Goal: Contribute content: Add original content to the website for others to see

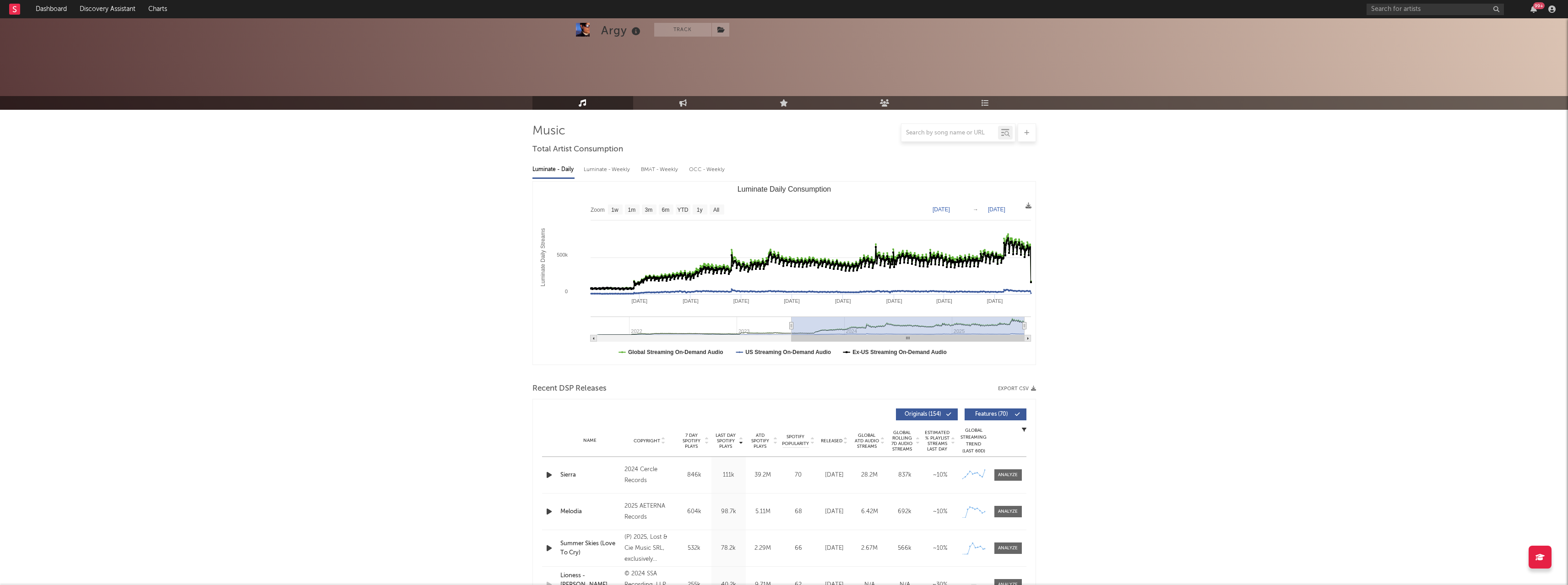
select select "6m"
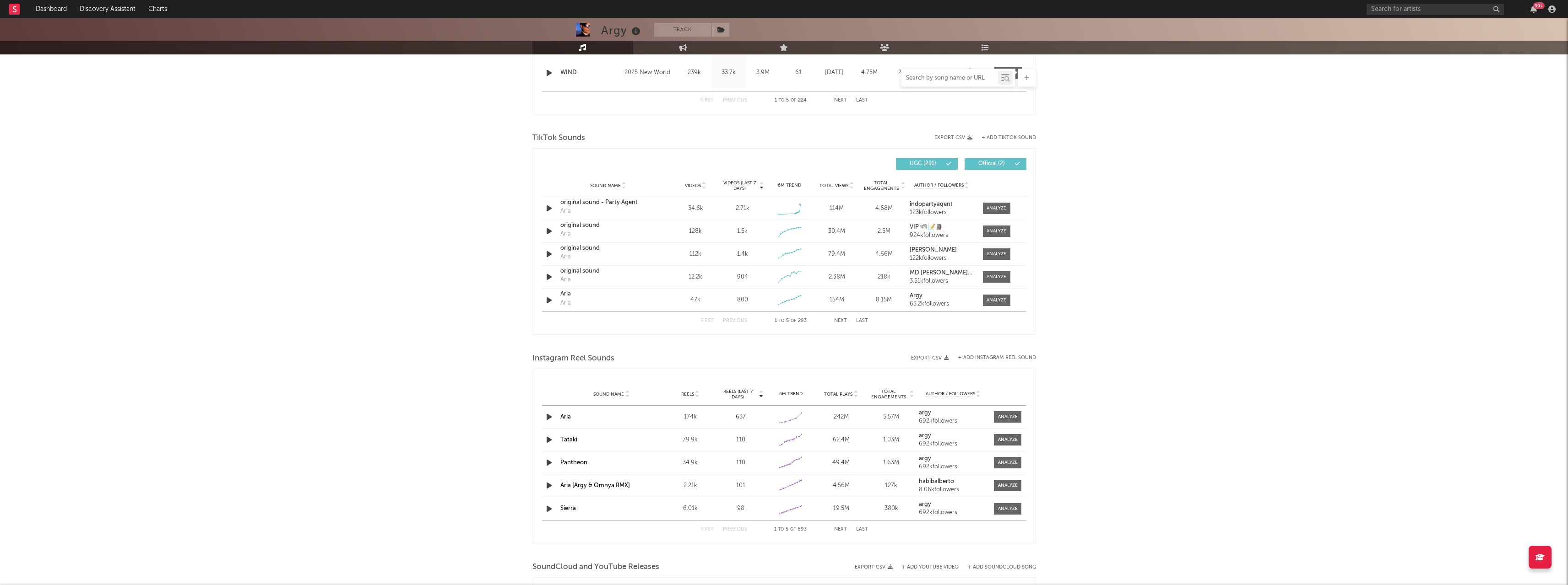
click at [964, 78] on input "text" at bounding box center [950, 78] width 97 height 8
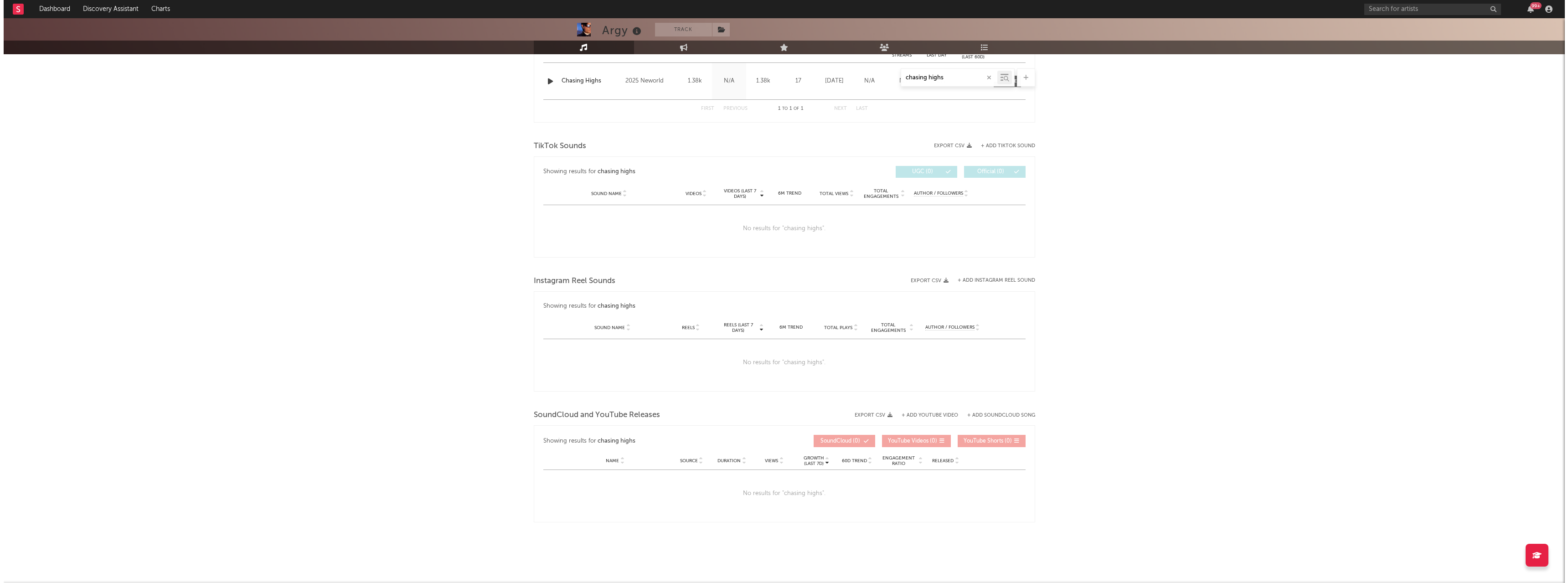
scroll to position [399, 0]
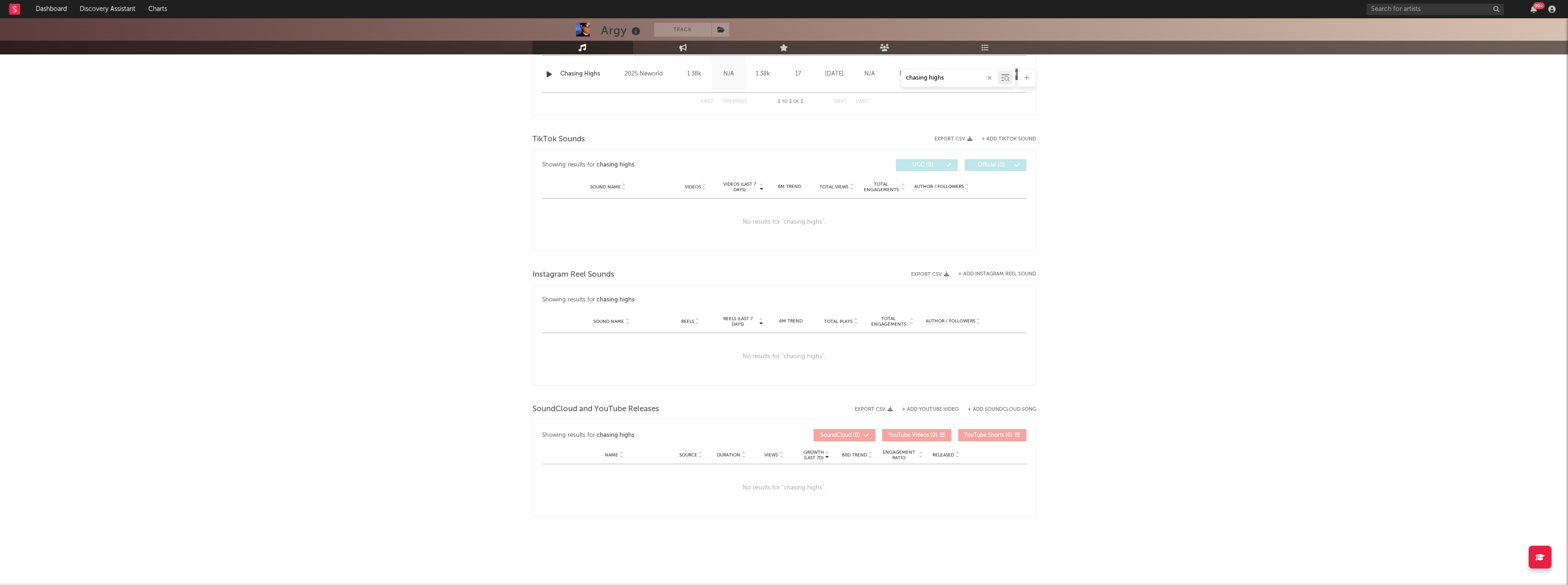
type input "chasing highs"
click at [297, 247] on div "Argy Track [GEOGRAPHIC_DATA] | Electronic Edit Track Benchmark Summary 259,475 …" at bounding box center [784, 102] width 1568 height 968
drag, startPoint x: 351, startPoint y: 246, endPoint x: 361, endPoint y: 242, distance: 10.8
click at [356, 242] on div "Argy Track [GEOGRAPHIC_DATA] | Electronic Edit Track Benchmark Summary 259,475 …" at bounding box center [784, 102] width 1568 height 968
click at [1171, 177] on div "Argy Track [GEOGRAPHIC_DATA] | Electronic Edit Track Benchmark Summary 259,475 …" at bounding box center [784, 102] width 1568 height 968
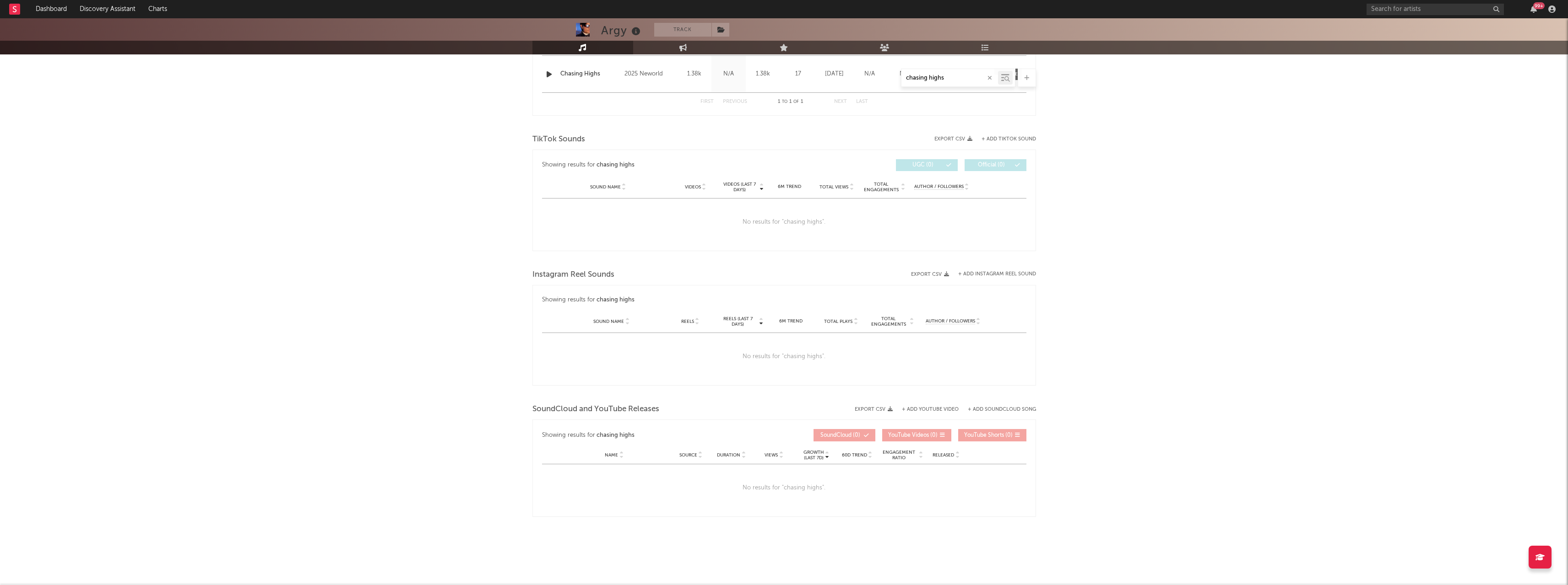
click at [1024, 271] on div "Instagram Reel Sounds" at bounding box center [784, 274] width 504 height 16
click at [1024, 274] on button "+ Add Instagram Reel Sound" at bounding box center [997, 274] width 78 height 5
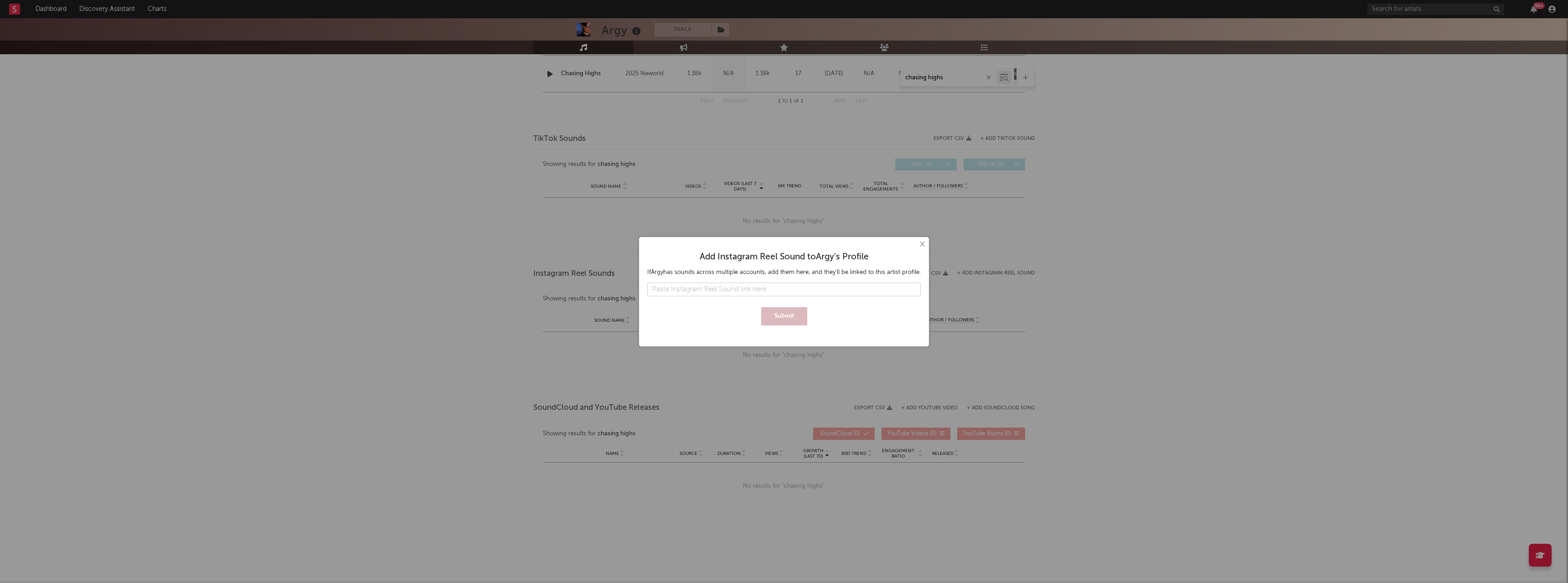
click at [787, 287] on input "text" at bounding box center [783, 289] width 273 height 13
click at [782, 315] on button "Submit" at bounding box center [783, 316] width 46 height 18
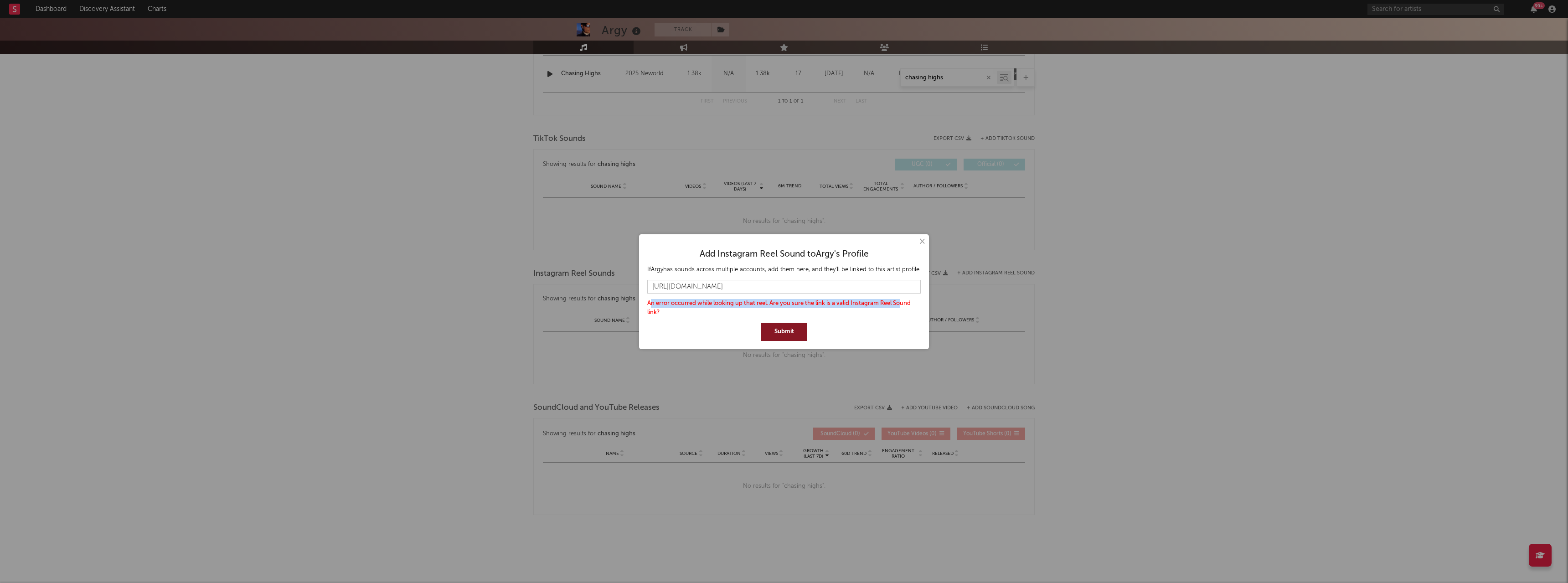
drag, startPoint x: 670, startPoint y: 306, endPoint x: 900, endPoint y: 306, distance: 230.0
click at [900, 306] on div "An error occurred while looking up that reel. Are you sure the link is a valid …" at bounding box center [783, 308] width 273 height 18
click at [790, 285] on input "[URL][DOMAIN_NAME]" at bounding box center [783, 287] width 273 height 13
click at [846, 285] on input "[URL][DOMAIN_NAME]" at bounding box center [783, 287] width 273 height 13
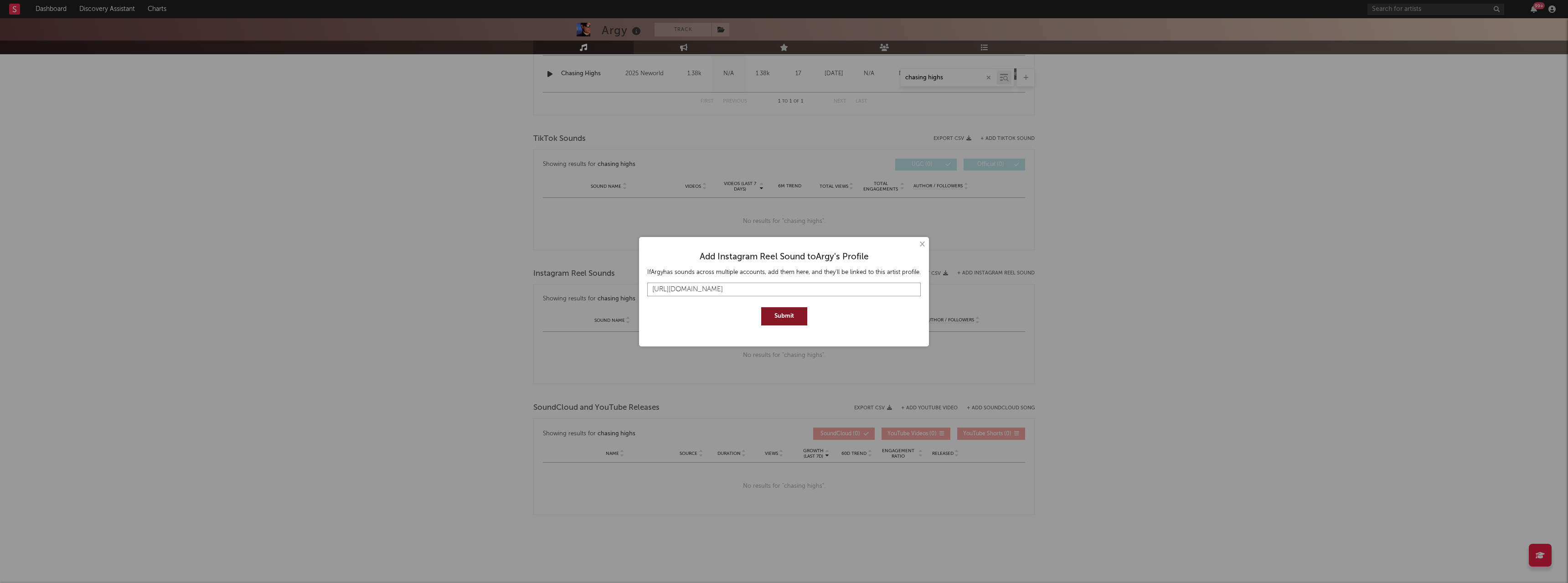
drag, startPoint x: 676, startPoint y: 289, endPoint x: 600, endPoint y: 292, distance: 76.1
click at [600, 292] on div "× Add Instagram Reel Sound to [PERSON_NAME] 's Profile If [PERSON_NAME] has sou…" at bounding box center [784, 292] width 1568 height 583
type input "[DOMAIN_NAME][URL]"
click at [780, 312] on button "Submit" at bounding box center [783, 316] width 46 height 18
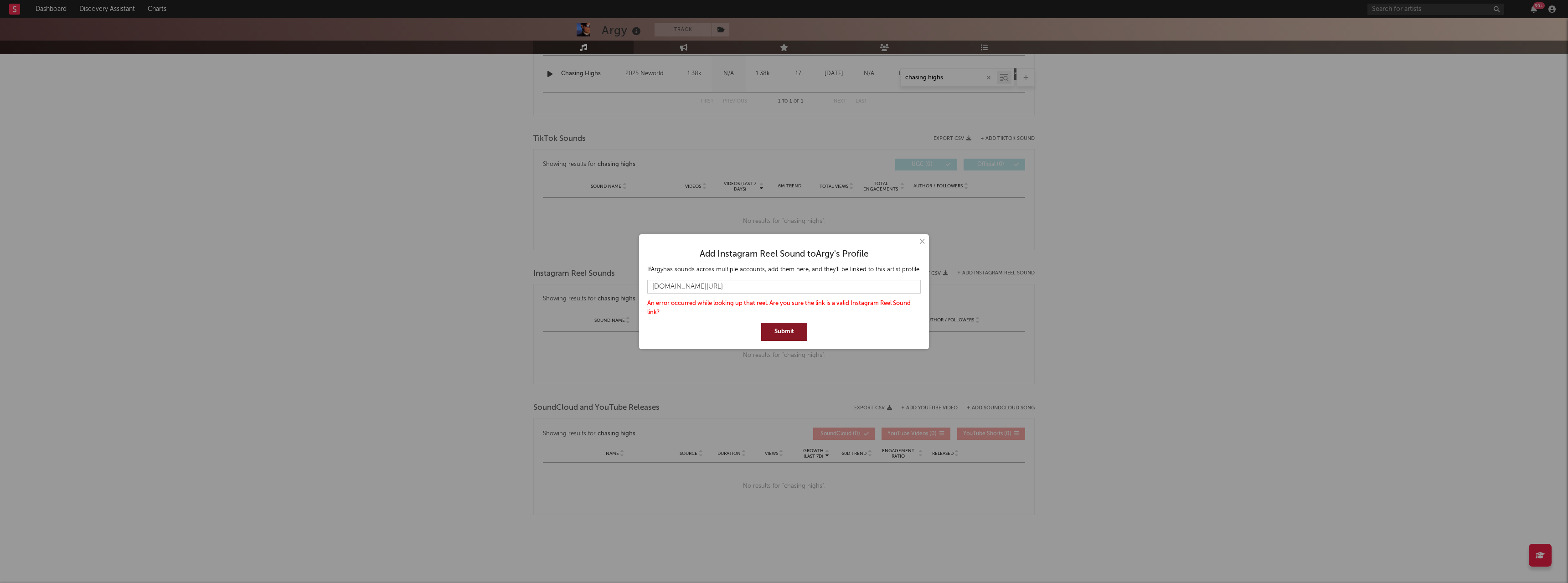
click at [782, 326] on button "Submit" at bounding box center [783, 332] width 46 height 18
click at [780, 327] on button at bounding box center [784, 332] width 40 height 18
click at [924, 241] on button "×" at bounding box center [922, 242] width 10 height 10
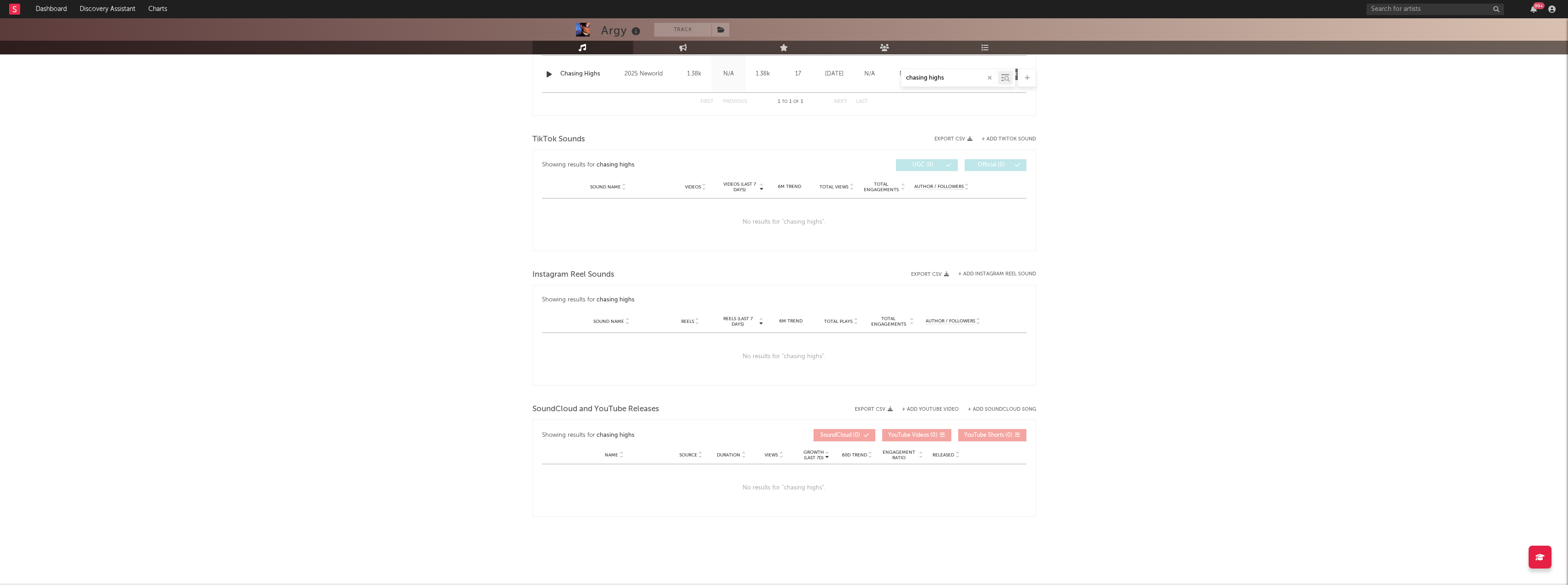
click at [1068, 150] on div "× Add Instagram Reel Sound to [PERSON_NAME] 's Profile If [PERSON_NAME] has sou…" at bounding box center [784, 292] width 1568 height 585
click at [1017, 137] on button "+ Add TikTok Sound" at bounding box center [1008, 139] width 54 height 5
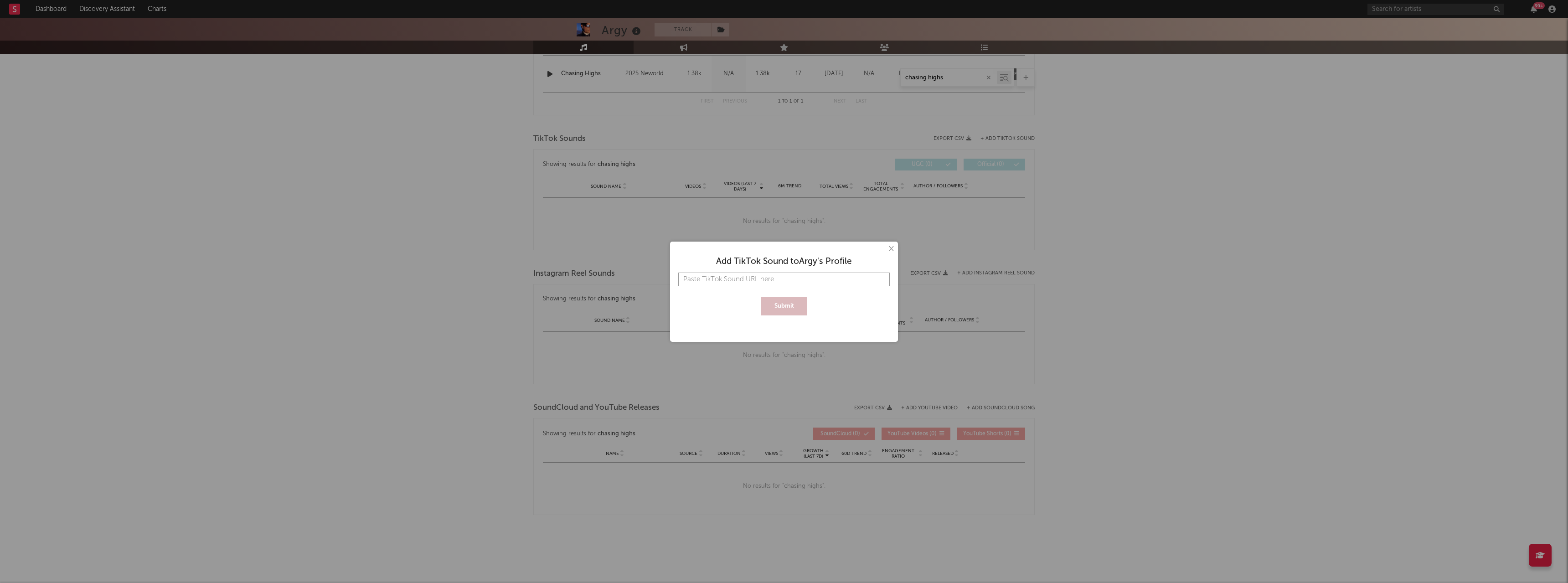
click at [731, 277] on input "text" at bounding box center [784, 279] width 212 height 13
paste input "[URL][DOMAIN_NAME]"
type input "[URL][DOMAIN_NAME]"
click at [796, 306] on button "Submit" at bounding box center [783, 306] width 46 height 18
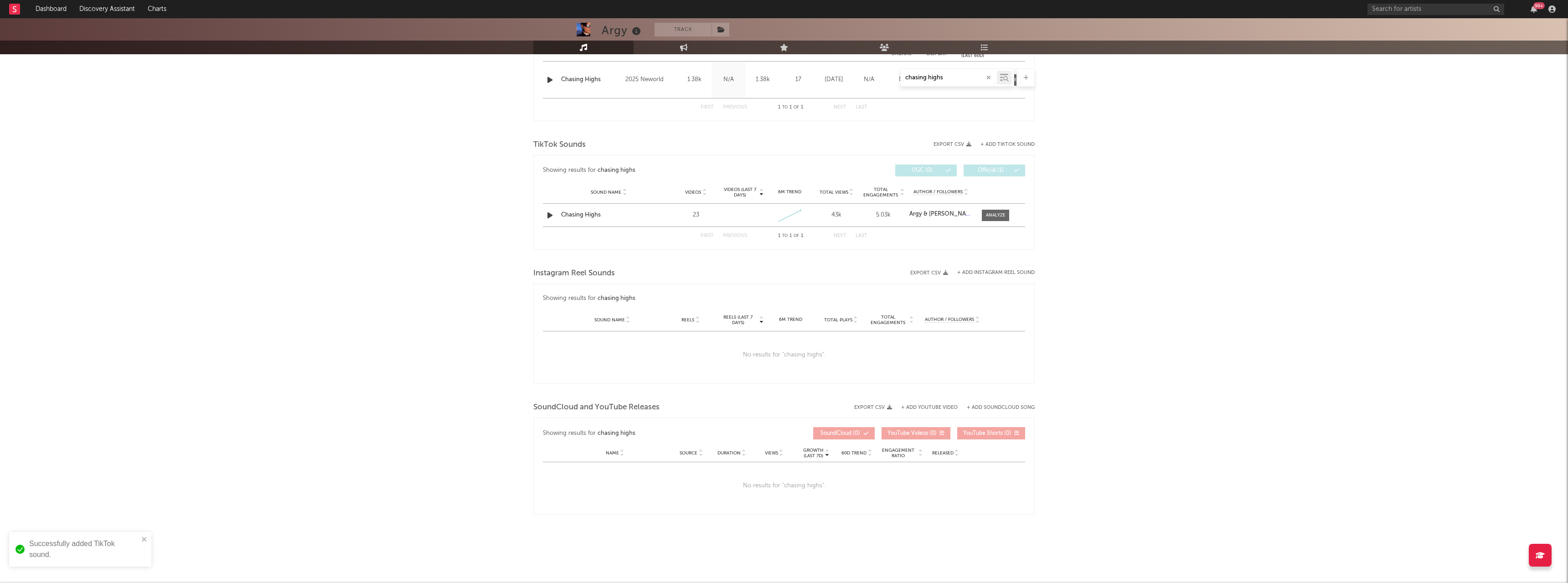
scroll to position [394, 0]
click at [1164, 184] on div "Argy Track [GEOGRAPHIC_DATA] | Electronic Edit Track Benchmark Summary 259,475 …" at bounding box center [781, 104] width 1561 height 958
click at [1027, 77] on div at bounding box center [1022, 77] width 18 height 18
click at [1025, 127] on button "+ Add TikTok Sound" at bounding box center [1007, 125] width 63 height 10
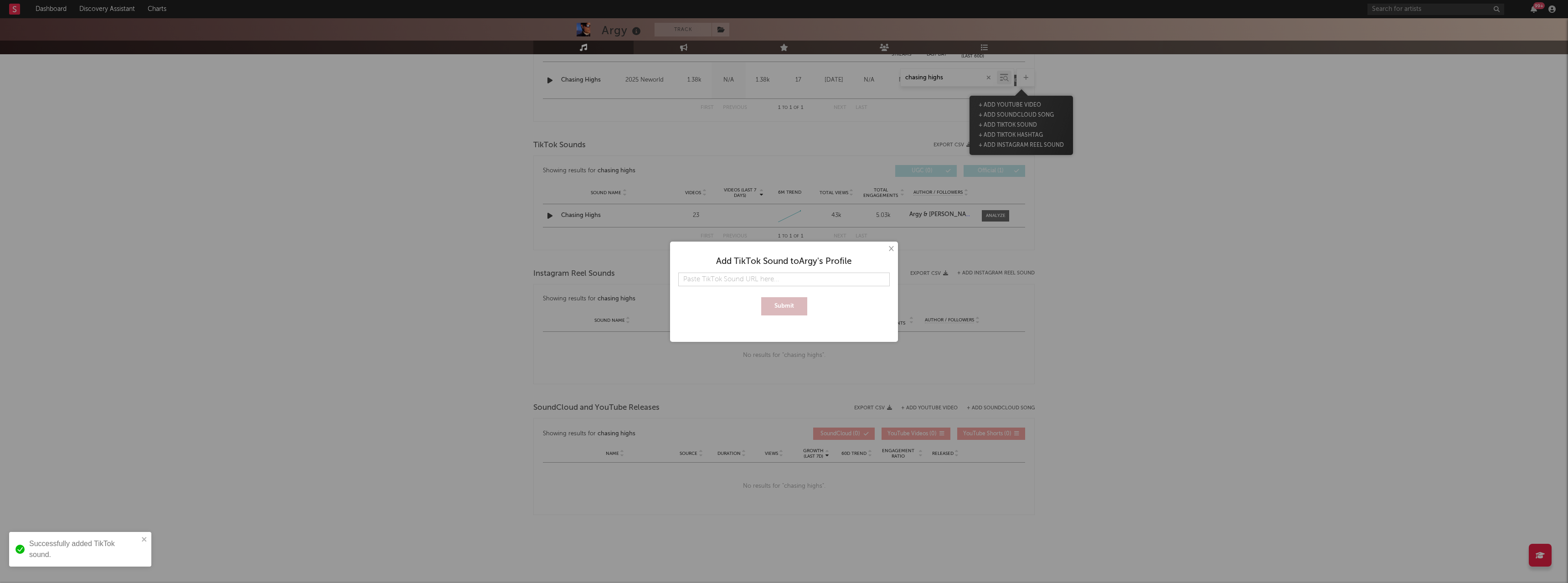
drag, startPoint x: 1118, startPoint y: 203, endPoint x: 1095, endPoint y: 185, distance: 29.2
click at [1116, 203] on div "× Add TikTok Sound to [PERSON_NAME] 's Profile Submit" at bounding box center [784, 292] width 1568 height 583
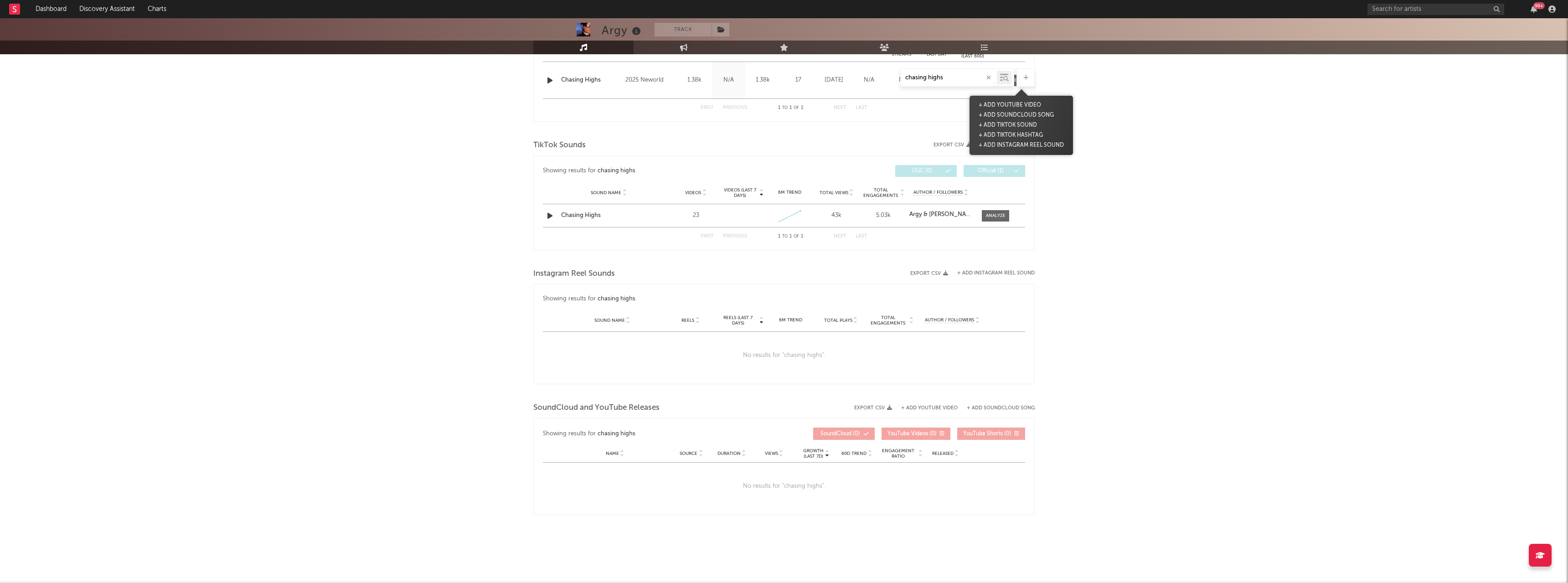
click at [1016, 145] on button "+ Add Instagram Reel Sound" at bounding box center [1021, 145] width 90 height 10
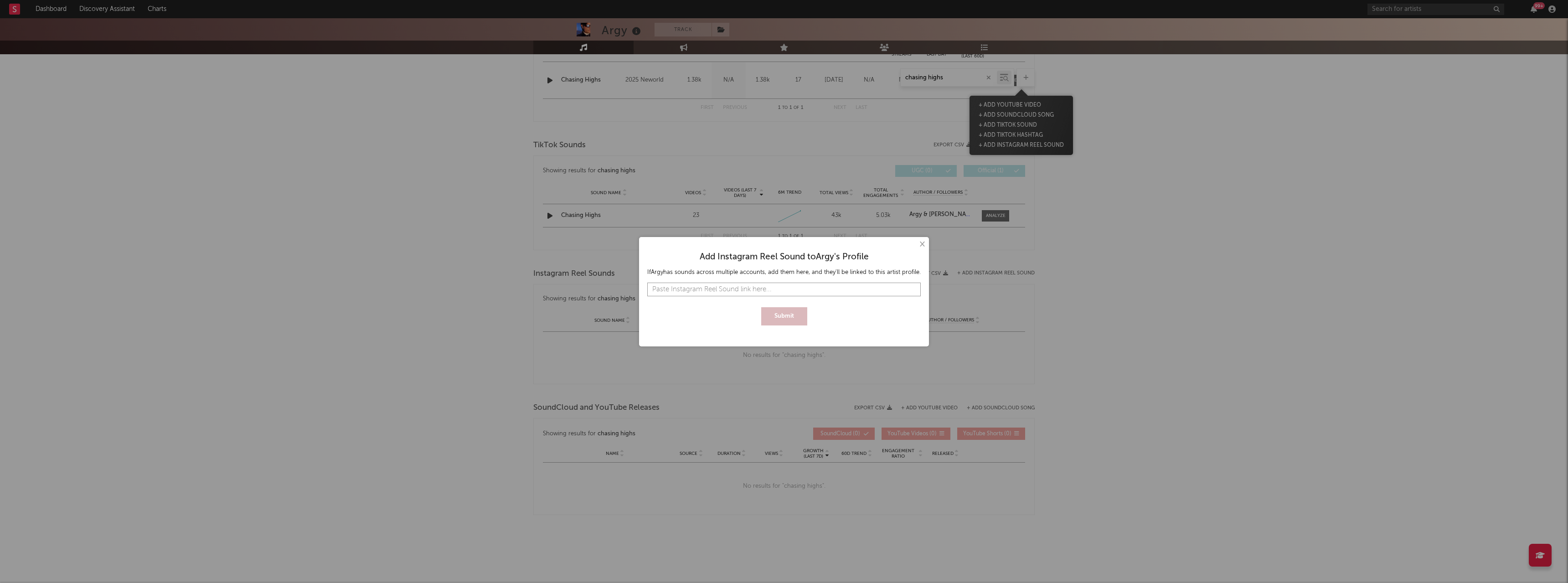
click at [737, 287] on input "text" at bounding box center [783, 289] width 273 height 13
paste input "[URL][DOMAIN_NAME]"
click at [795, 317] on button "Submit" at bounding box center [783, 316] width 46 height 18
click at [767, 287] on input "[URL][DOMAIN_NAME]" at bounding box center [783, 287] width 273 height 13
paste input "[DOMAIN_NAME][URL]"
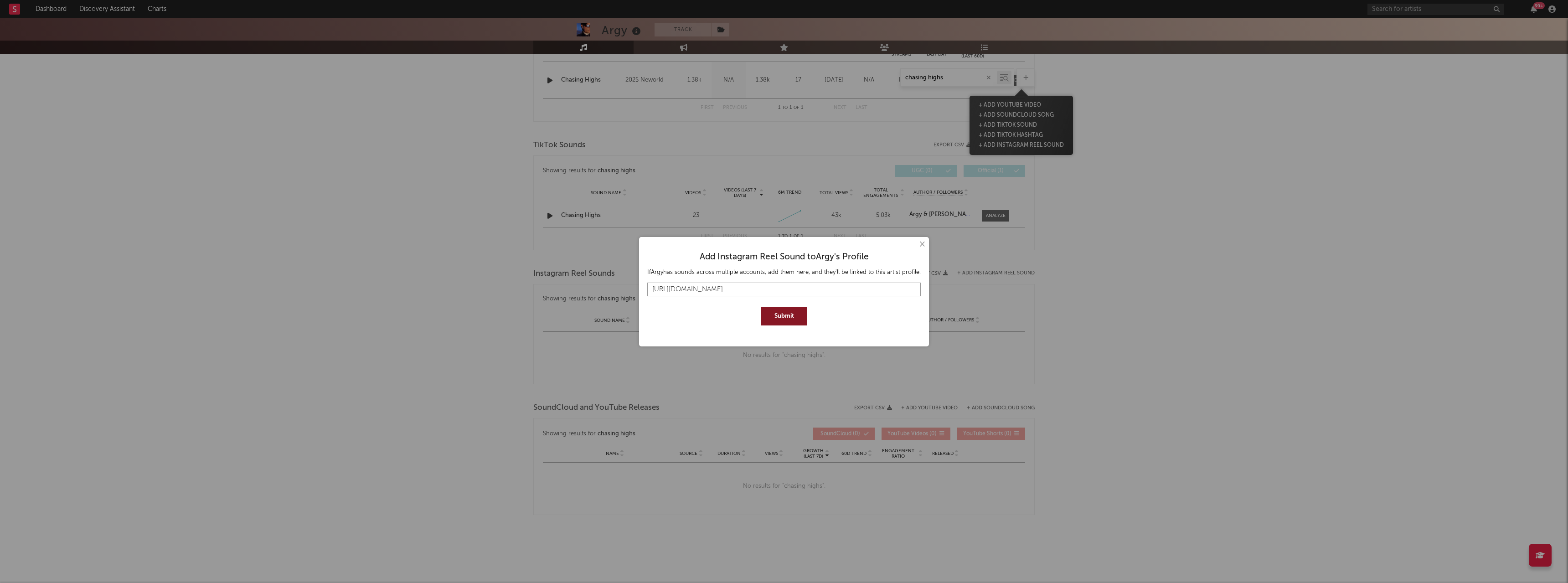
type input "[URL][DOMAIN_NAME]"
click at [789, 318] on button "Submit" at bounding box center [783, 316] width 46 height 18
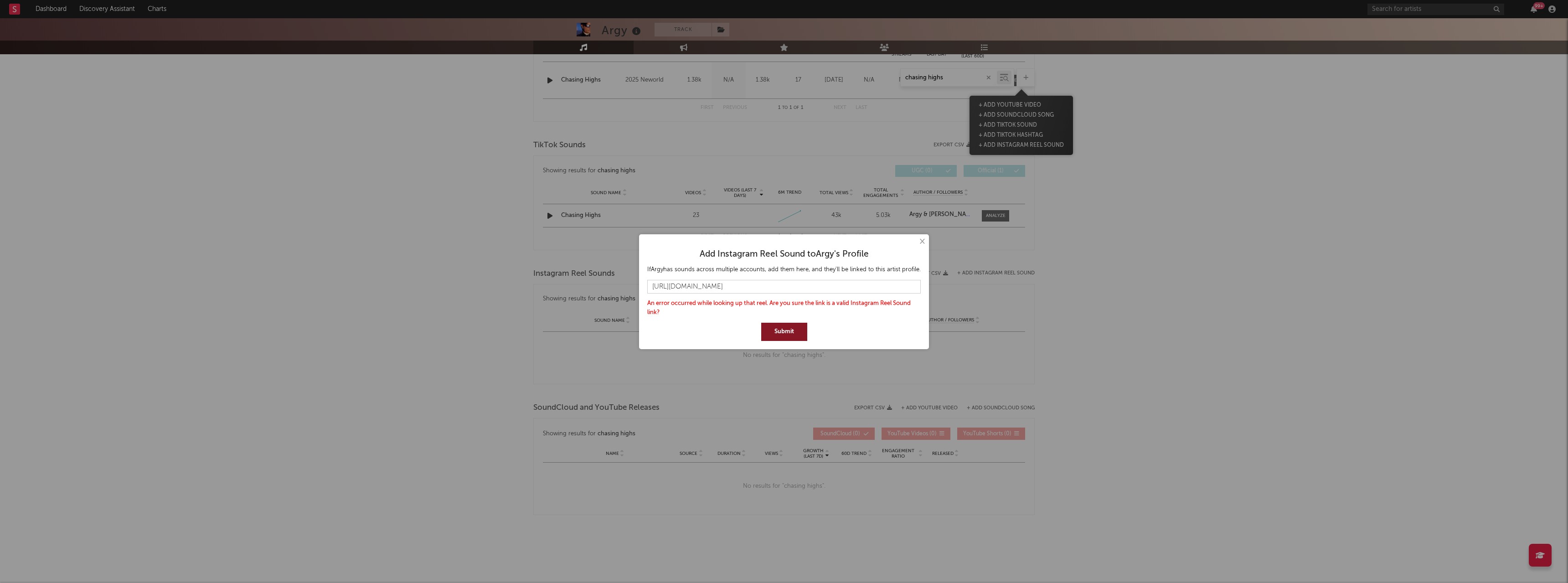
click at [782, 333] on button "Submit" at bounding box center [783, 332] width 46 height 18
click at [924, 241] on button "×" at bounding box center [922, 242] width 10 height 10
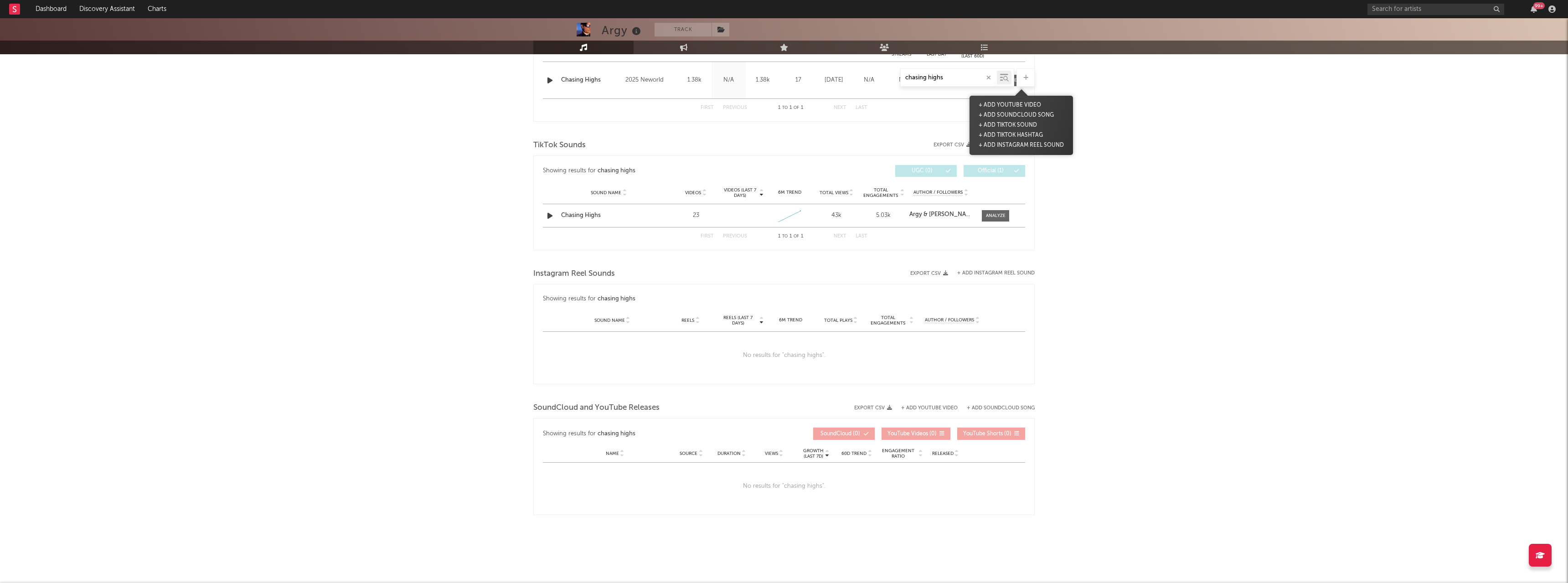
drag, startPoint x: 1196, startPoint y: 296, endPoint x: 945, endPoint y: 338, distance: 254.5
click at [1193, 296] on div "× Add Instagram Reel Sound to [PERSON_NAME] 's Profile If [PERSON_NAME] has sou…" at bounding box center [784, 292] width 1568 height 583
click at [991, 78] on button "button" at bounding box center [988, 77] width 7 height 8
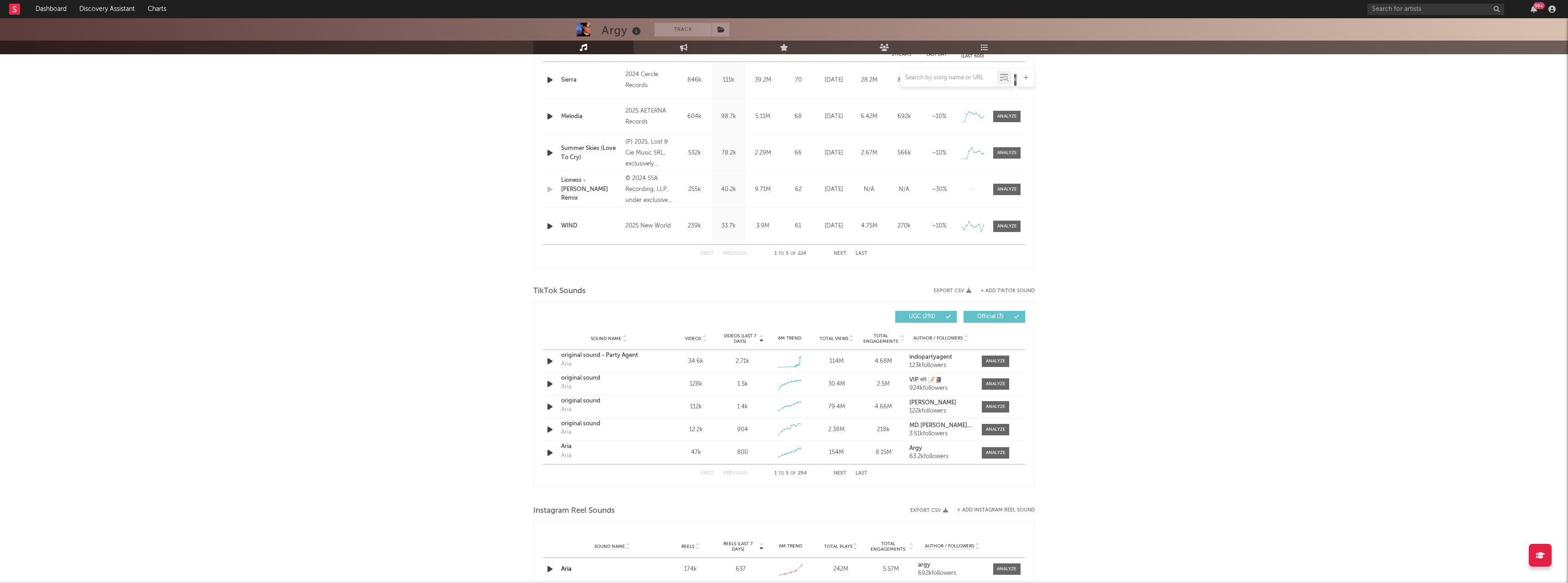
click at [861, 473] on button "Last" at bounding box center [861, 473] width 12 height 5
click at [995, 402] on span at bounding box center [995, 407] width 27 height 12
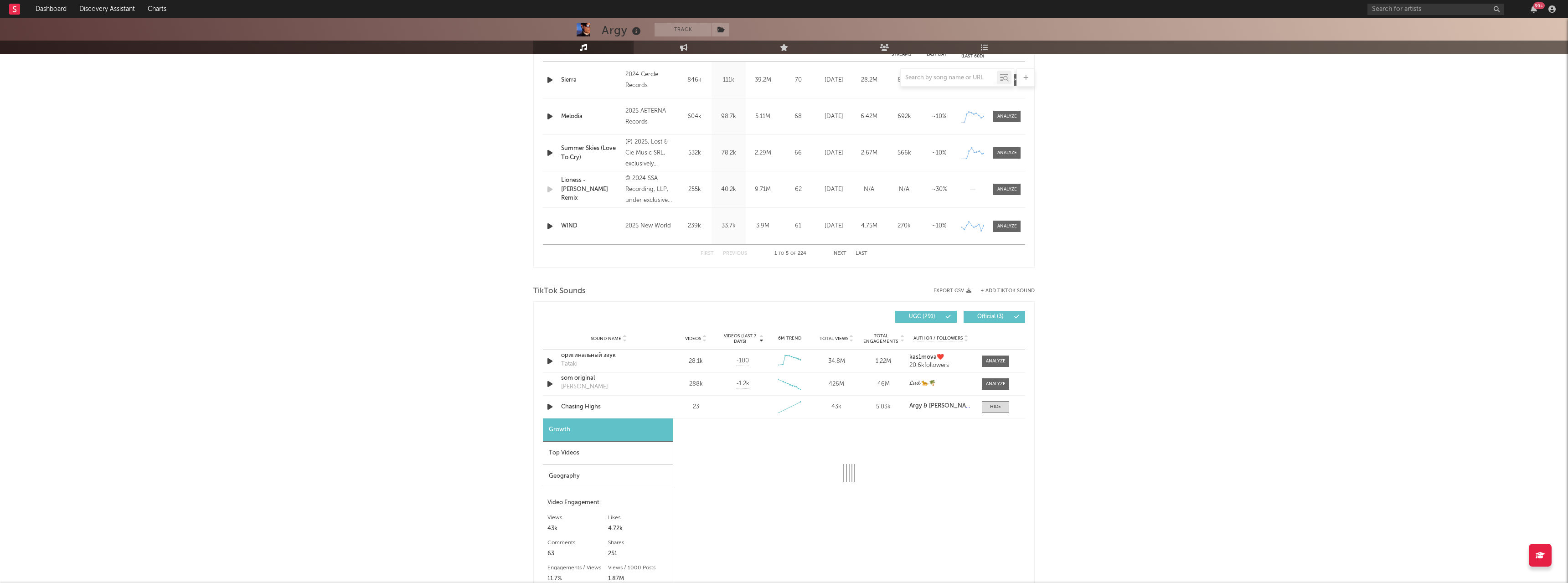
select select "1w"
click at [605, 457] on div "Top Videos" at bounding box center [608, 453] width 130 height 23
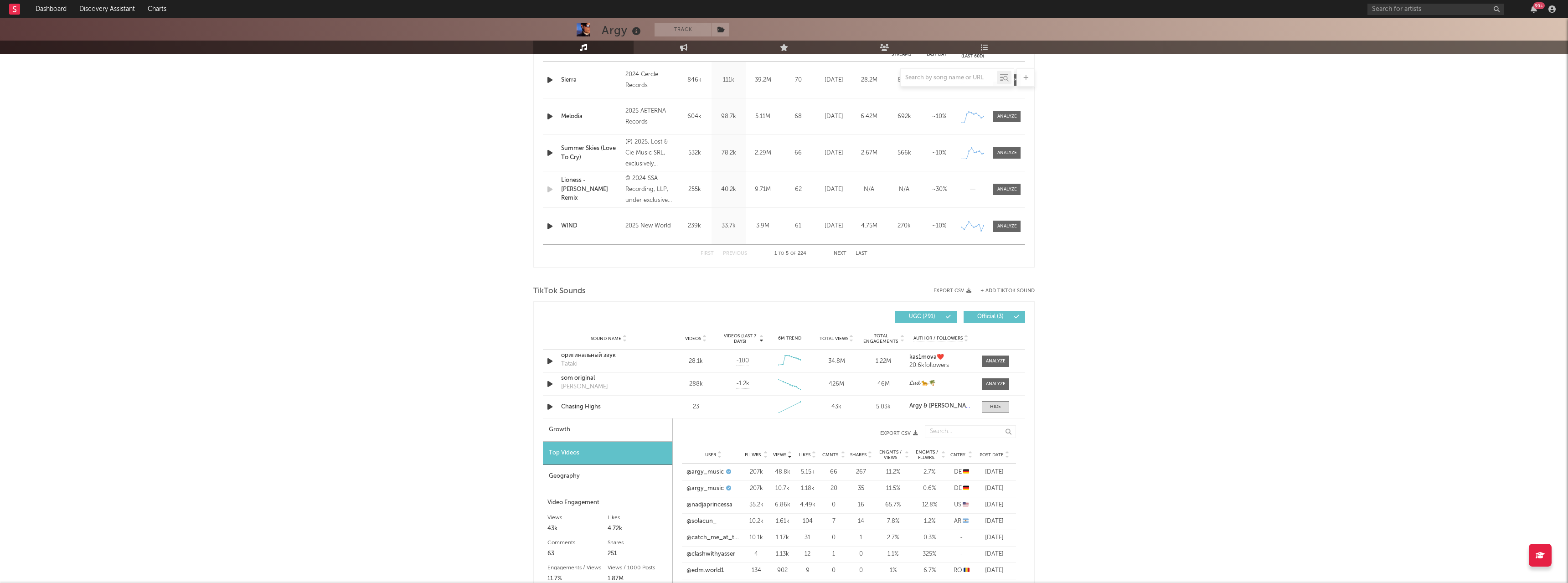
click at [289, 218] on div "Argy Track [GEOGRAPHIC_DATA] | Electronic Edit Track Benchmark Summary 259,475 …" at bounding box center [784, 427] width 1568 height 1605
